Goal: Task Accomplishment & Management: Manage account settings

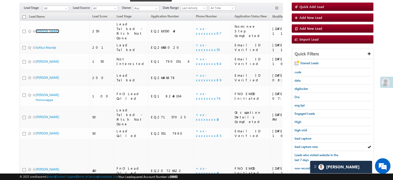
scroll to position [59, 0]
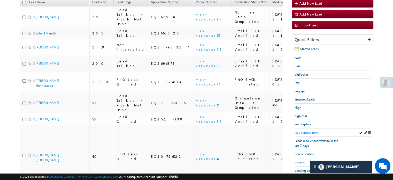
click at [304, 132] on span "lead capture new" at bounding box center [306, 132] width 23 height 4
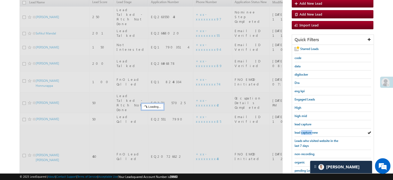
click at [304, 132] on span "lead capture new" at bounding box center [306, 132] width 23 height 4
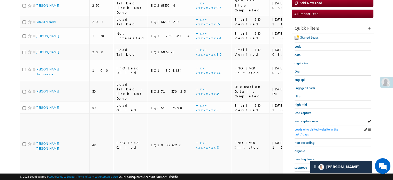
scroll to position [85, 0]
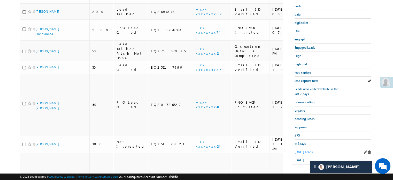
click at [302, 150] on span "Today's Leads" at bounding box center [304, 152] width 18 height 4
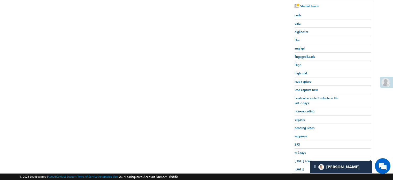
scroll to position [111, 0]
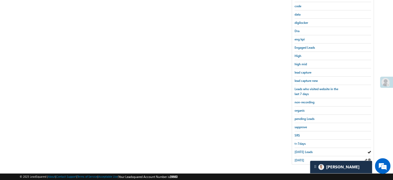
click at [303, 160] on div "yesterday" at bounding box center [333, 160] width 77 height 8
click at [303, 158] on span "yesterday" at bounding box center [300, 160] width 10 height 4
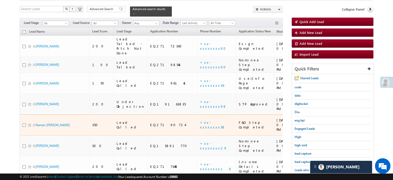
scroll to position [56, 0]
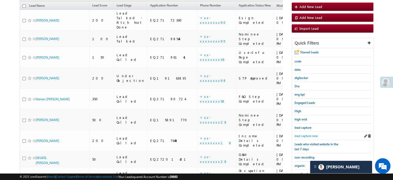
click at [308, 134] on span "lead capture new" at bounding box center [306, 136] width 23 height 4
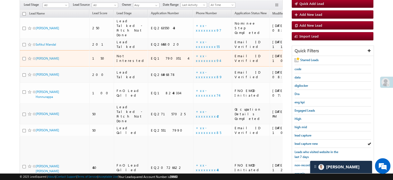
scroll to position [78, 0]
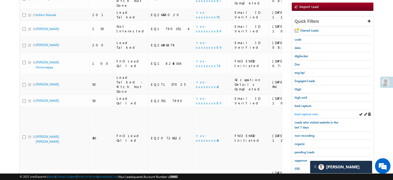
click at [303, 112] on span "lead capture new" at bounding box center [306, 114] width 23 height 4
click at [310, 112] on span "lead capture new" at bounding box center [306, 114] width 23 height 4
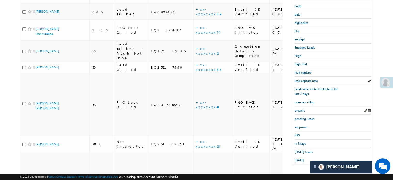
scroll to position [85, 0]
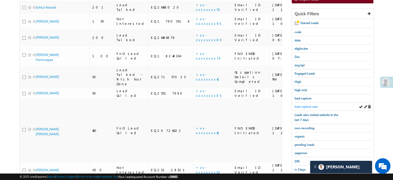
click at [310, 105] on span "lead capture new" at bounding box center [306, 106] width 23 height 4
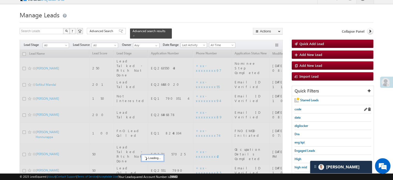
scroll to position [7, 0]
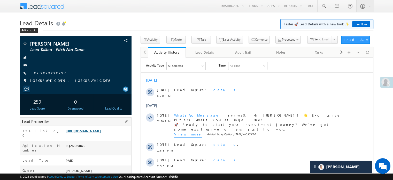
click at [101, 130] on link "[URL][DOMAIN_NAME]" at bounding box center [83, 131] width 35 height 4
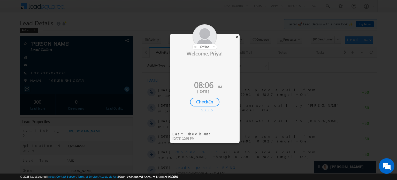
click at [238, 38] on div "×" at bounding box center [236, 37] width 5 height 6
